Goal: Task Accomplishment & Management: Manage account settings

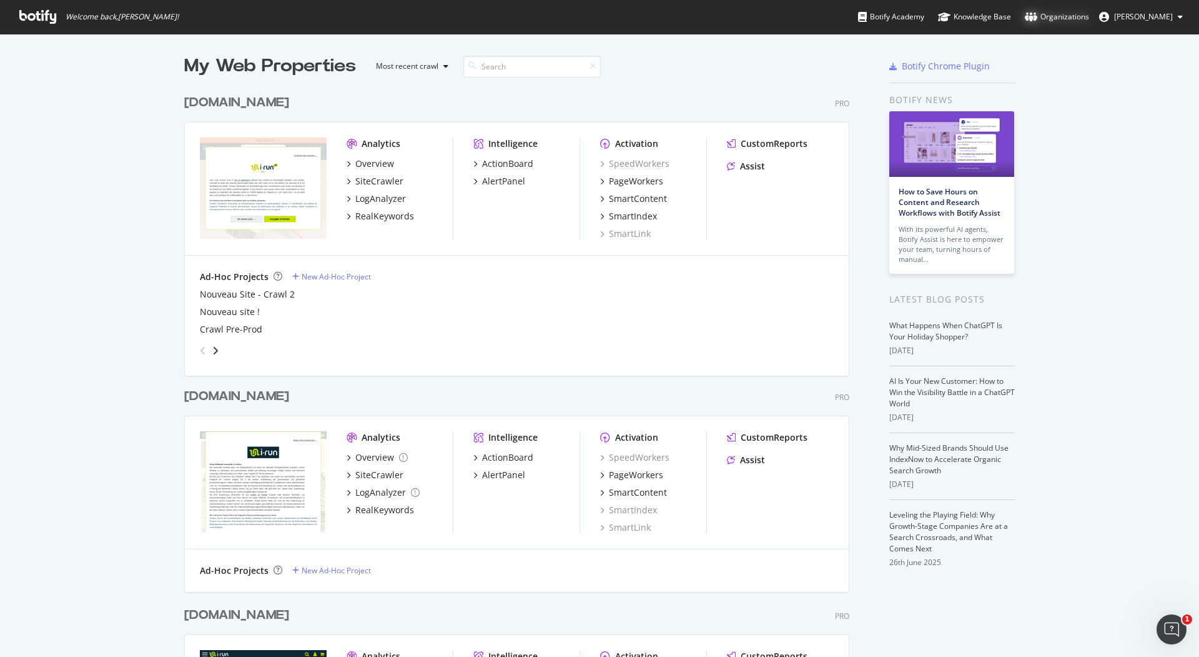
click at [1081, 17] on div "Organizations" at bounding box center [1057, 17] width 64 height 12
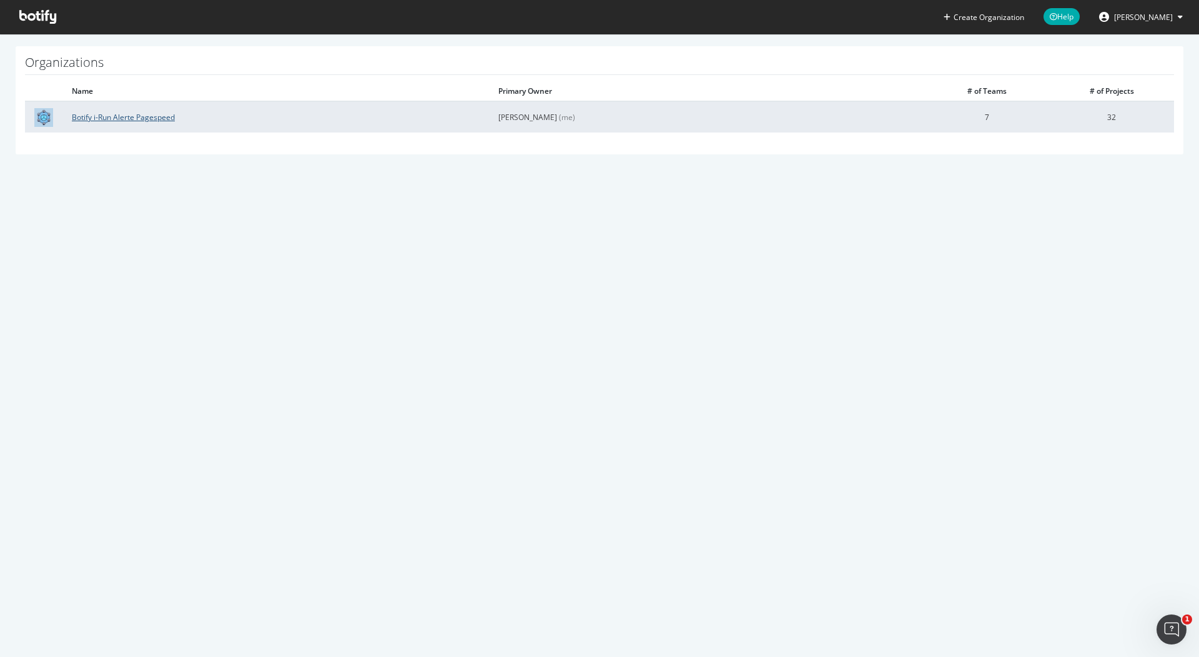
click at [84, 113] on link "Botify i-Run Alerte Pagespeed" at bounding box center [123, 117] width 103 height 11
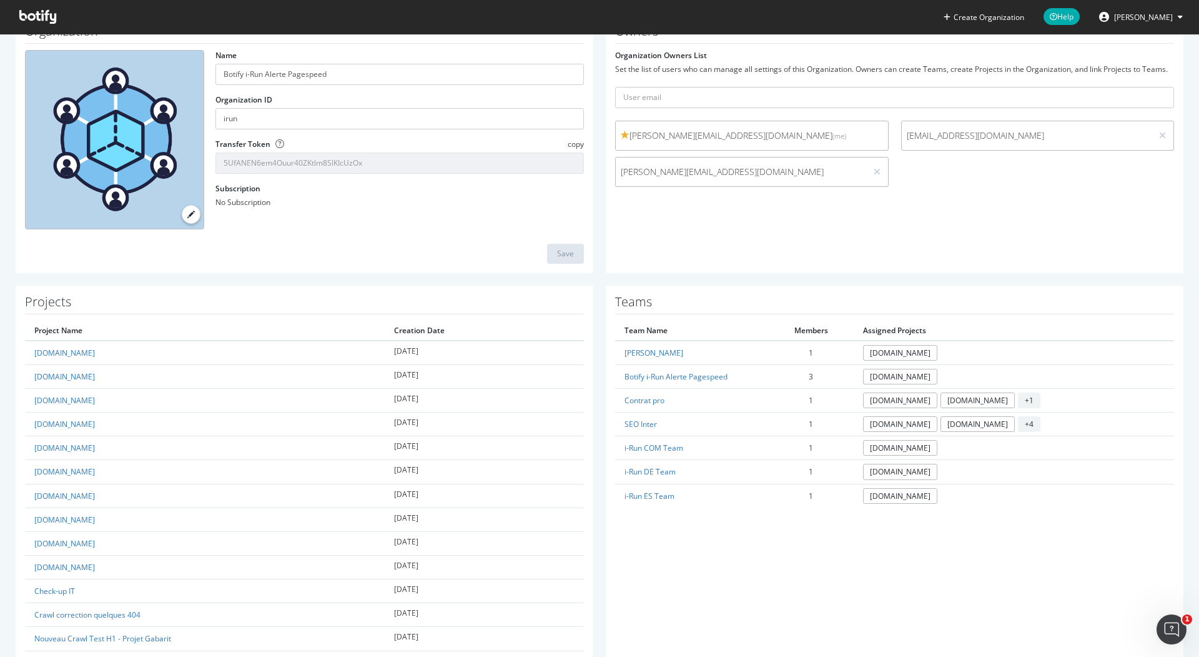
scroll to position [76, 0]
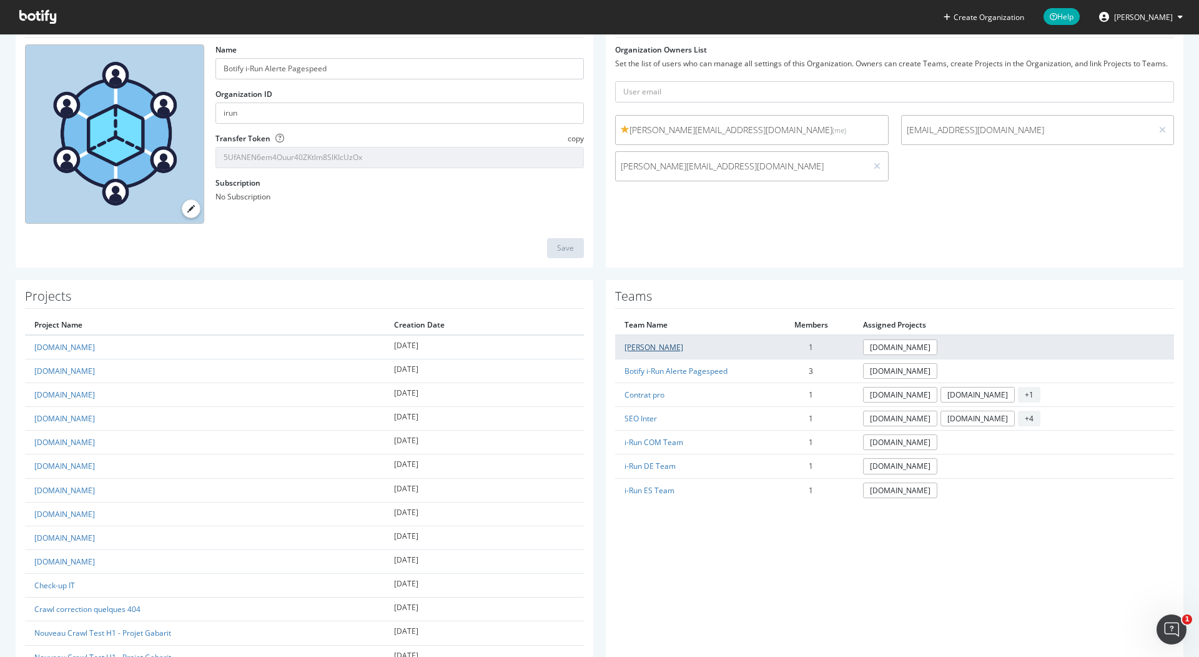
click at [663, 344] on link "[PERSON_NAME]" at bounding box center [654, 347] width 59 height 11
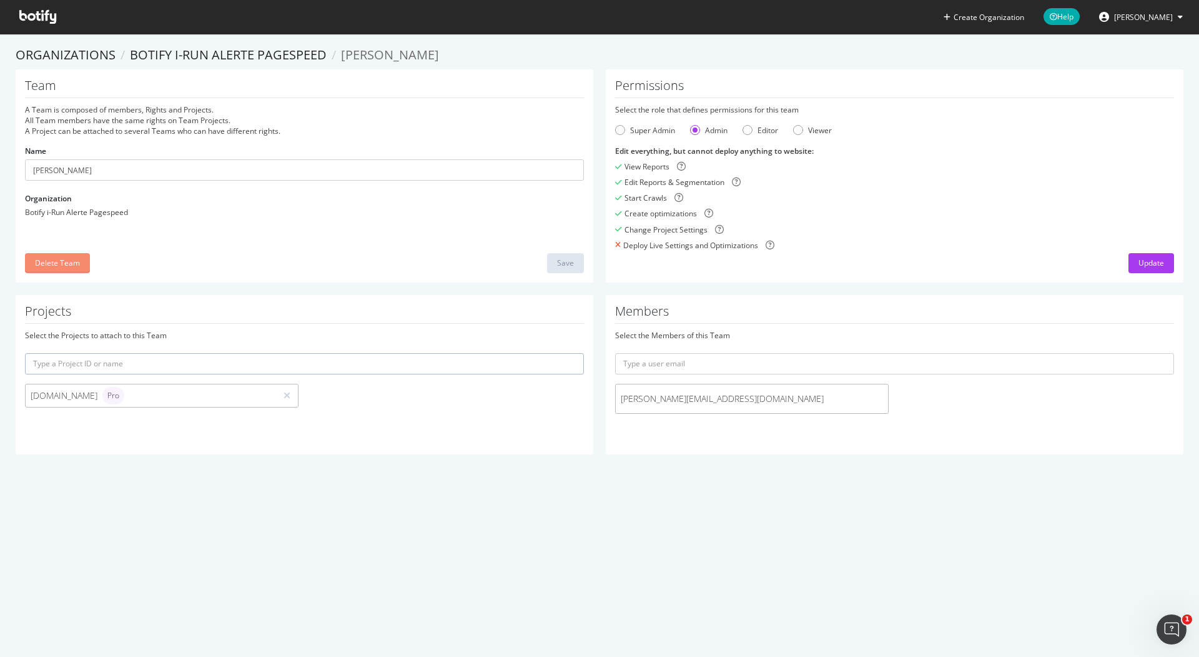
click at [34, 264] on button "Delete Team" at bounding box center [57, 263] width 65 height 20
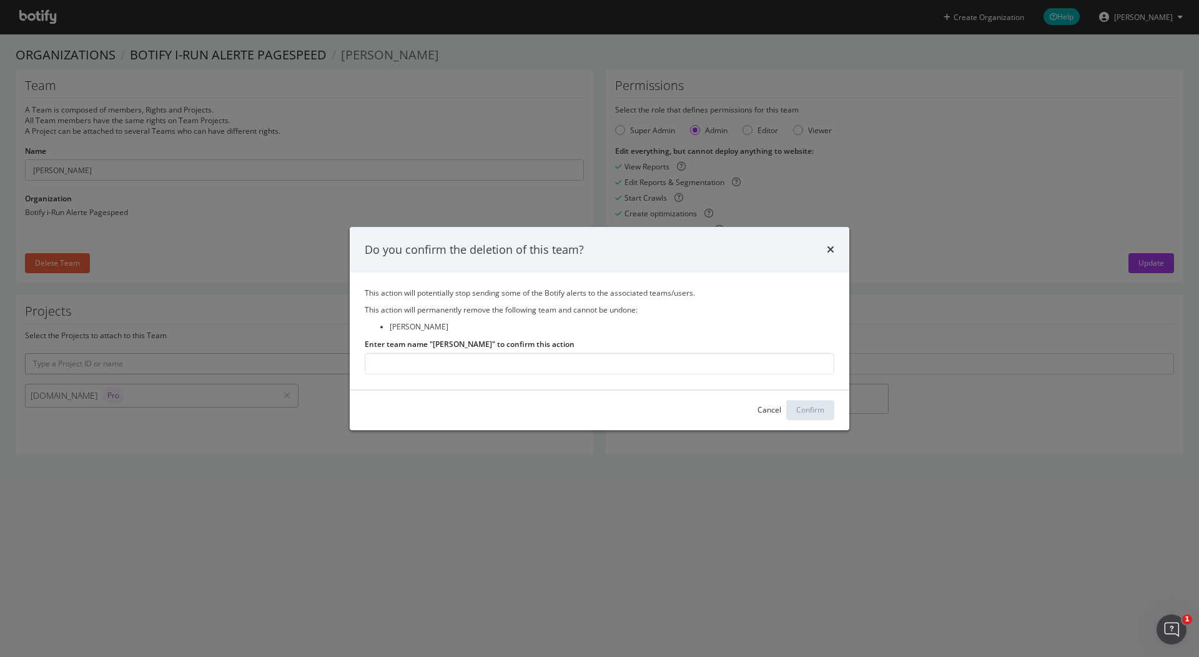
click at [833, 242] on div "times" at bounding box center [830, 250] width 7 height 16
